Goal: Book appointment/travel/reservation

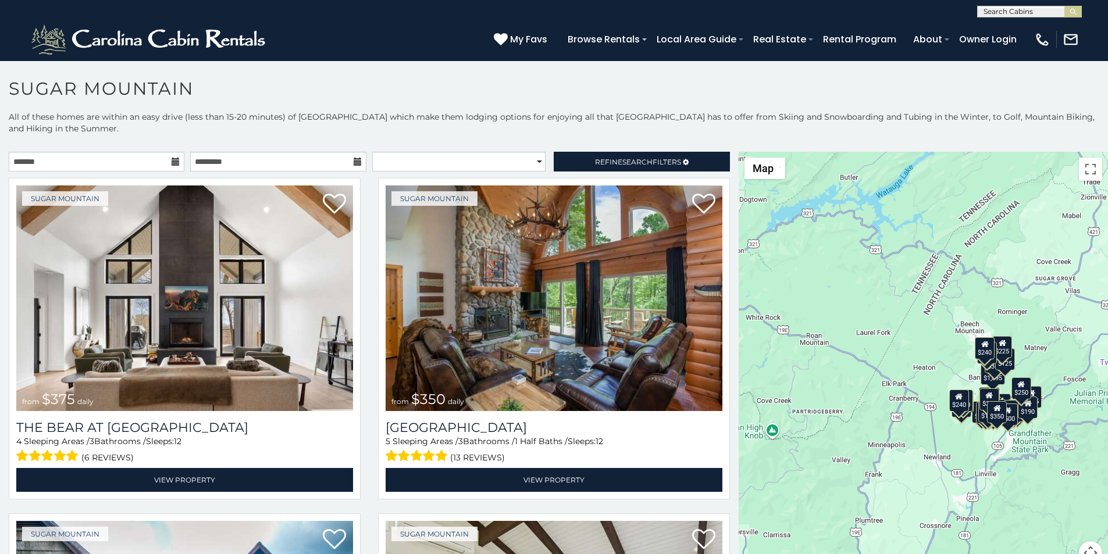
scroll to position [5, 0]
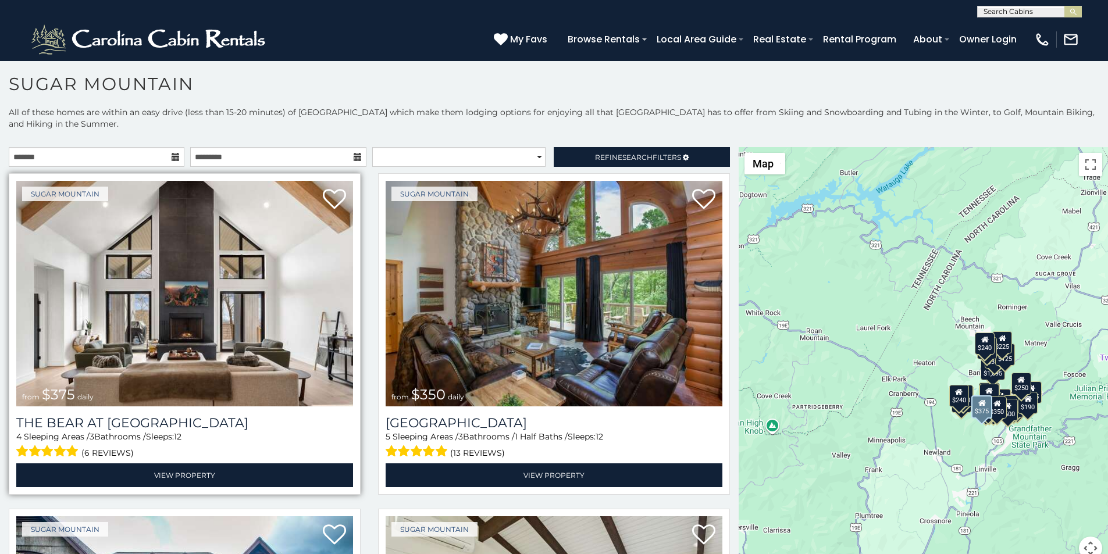
click at [49, 189] on img at bounding box center [184, 294] width 337 height 226
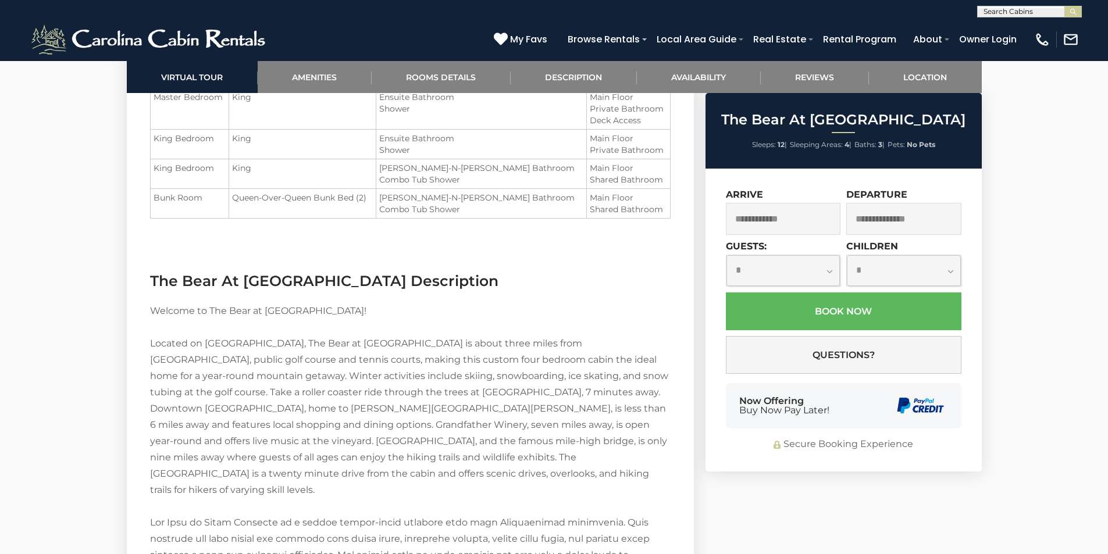
scroll to position [1533, 0]
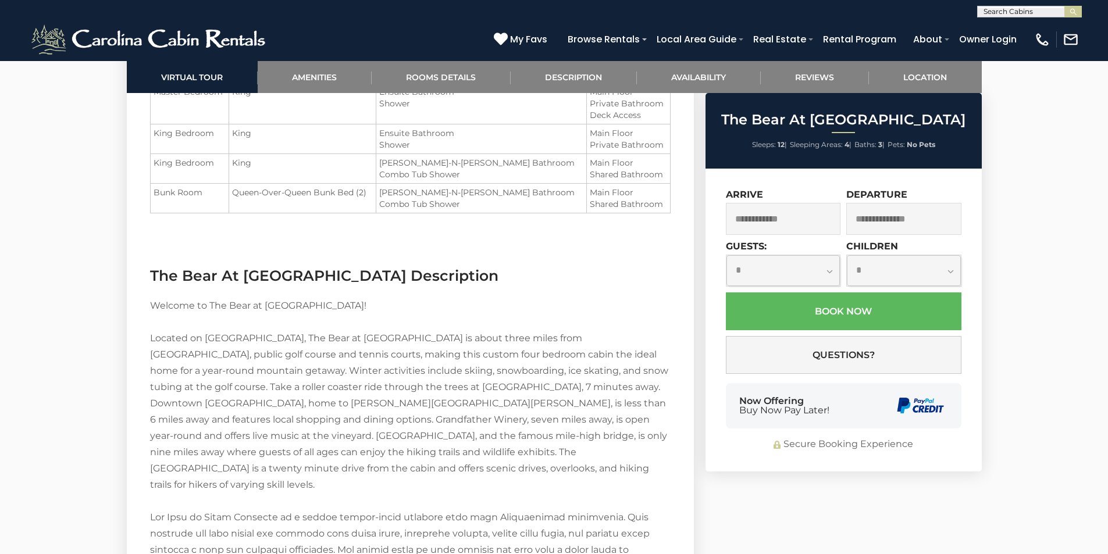
click at [749, 411] on span "Buy Now Pay Later!" at bounding box center [784, 410] width 90 height 9
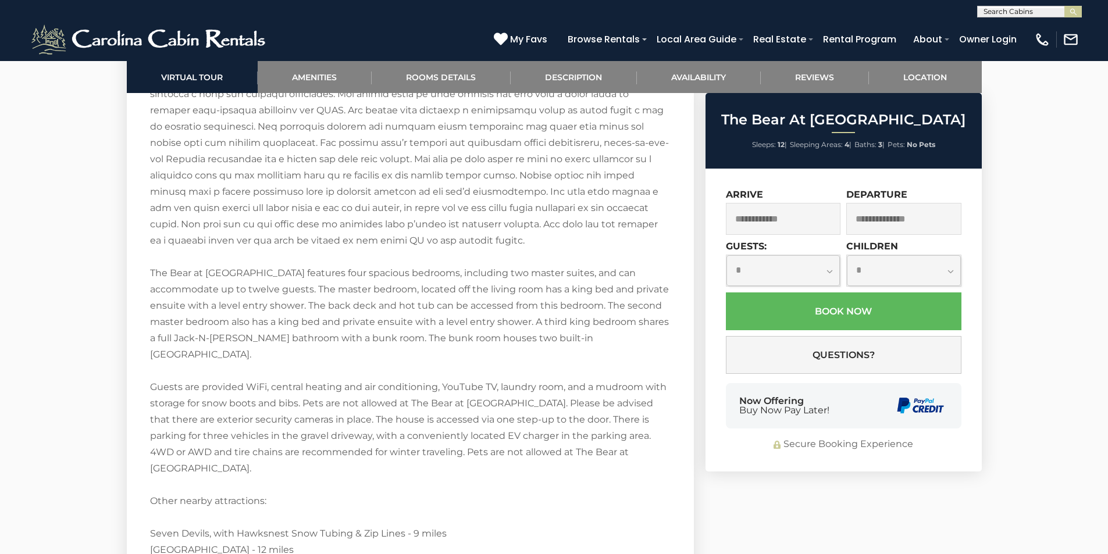
scroll to position [1989, 0]
click at [870, 460] on div "**********" at bounding box center [844, 320] width 276 height 303
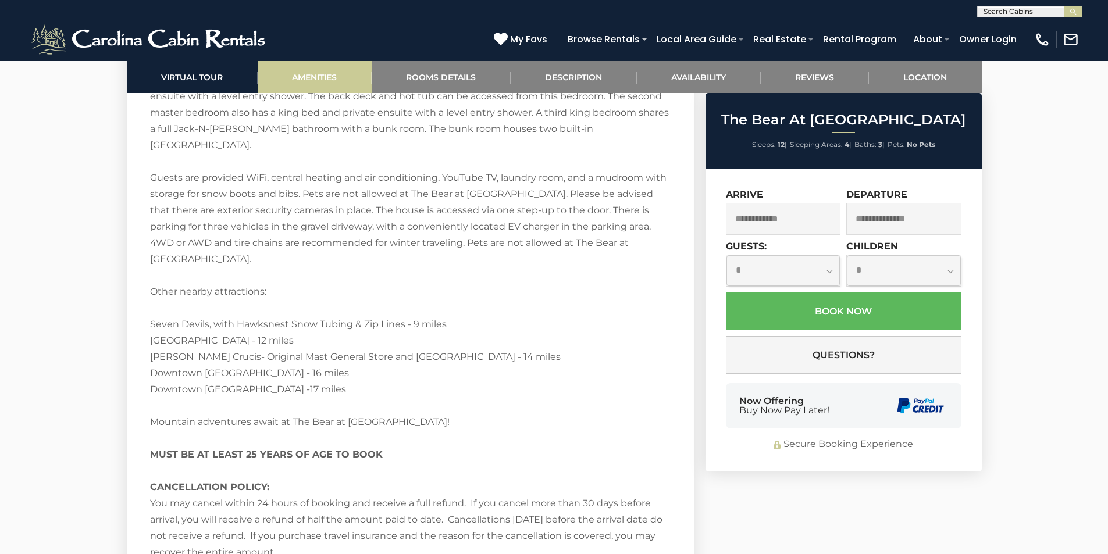
scroll to position [2199, 0]
click at [1069, 12] on img "submit" at bounding box center [1073, 12] width 9 height 9
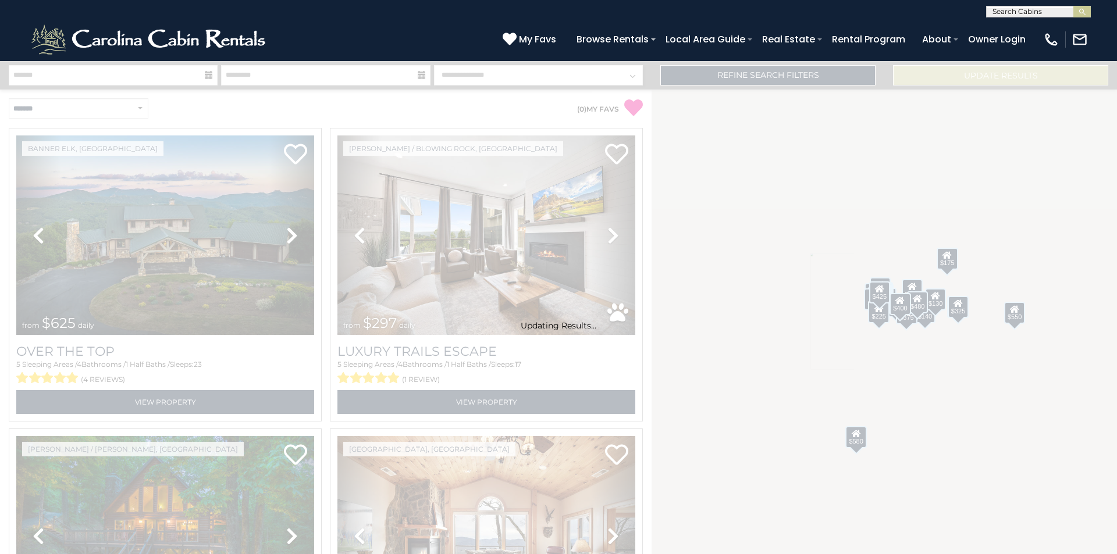
click at [674, 234] on div "$580 $290 $424 $395 $270 $185 $230 $550 $349 $230 $160 $325 $185 $215 $140 $130…" at bounding box center [884, 322] width 465 height 465
